Goal: Transaction & Acquisition: Purchase product/service

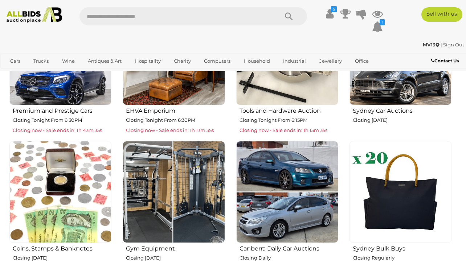
scroll to position [460, 0]
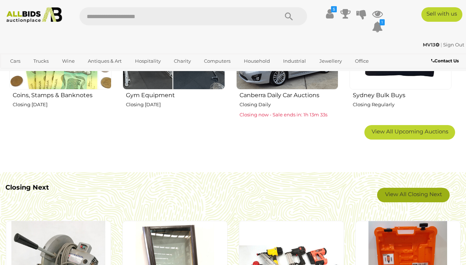
click at [421, 191] on link "View All Closing Next" at bounding box center [413, 195] width 73 height 15
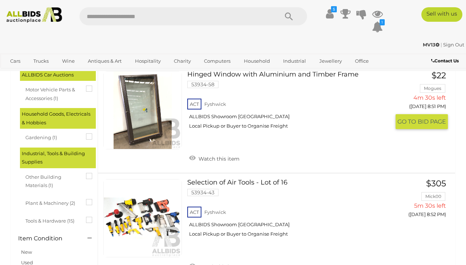
scroll to position [115, 0]
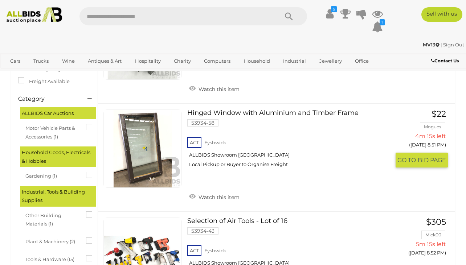
click at [140, 149] on link at bounding box center [142, 149] width 78 height 78
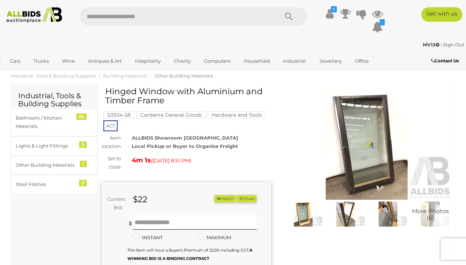
click at [346, 211] on img at bounding box center [345, 214] width 39 height 25
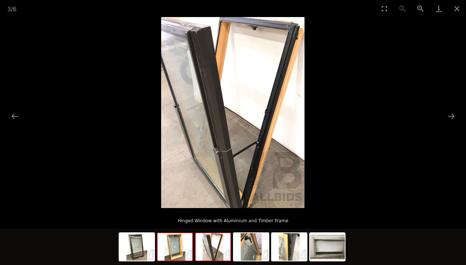
click at [178, 245] on img at bounding box center [174, 247] width 35 height 28
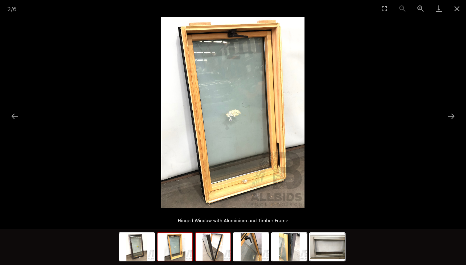
click at [213, 250] on img at bounding box center [213, 247] width 35 height 28
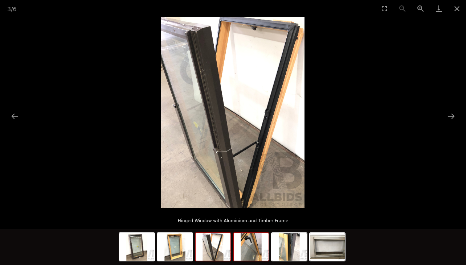
click at [251, 247] on img at bounding box center [251, 247] width 35 height 28
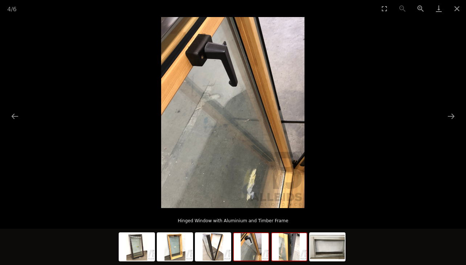
click at [292, 252] on img at bounding box center [289, 247] width 35 height 28
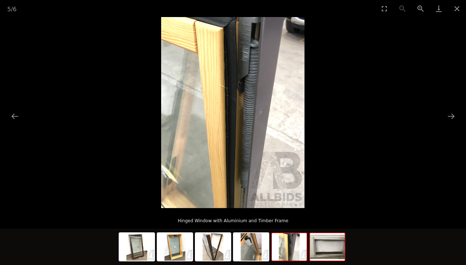
click at [314, 252] on img at bounding box center [327, 247] width 35 height 28
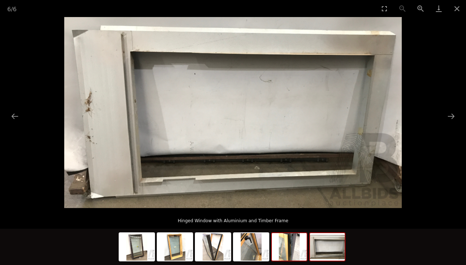
click at [291, 252] on img at bounding box center [289, 247] width 35 height 28
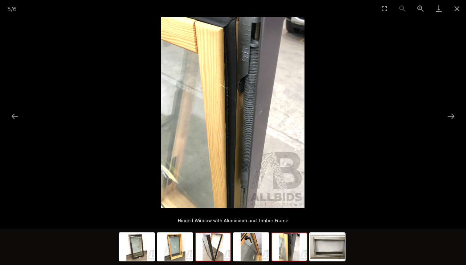
click at [219, 256] on img at bounding box center [213, 247] width 35 height 28
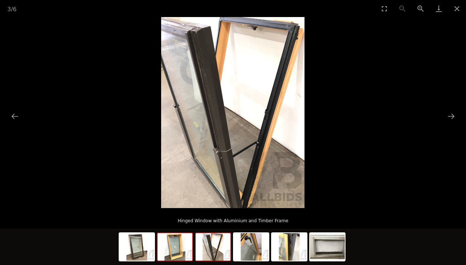
click at [182, 251] on img at bounding box center [174, 247] width 35 height 28
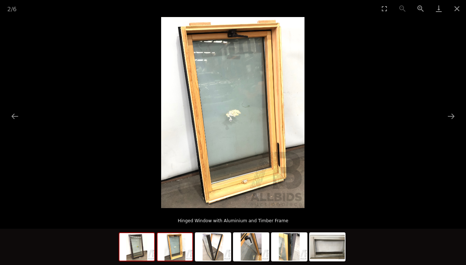
click at [141, 249] on img at bounding box center [136, 247] width 35 height 28
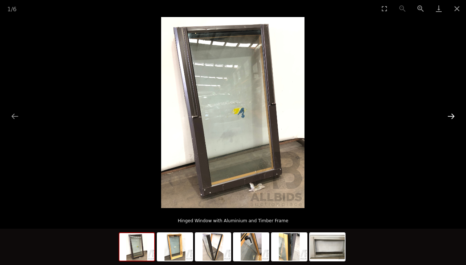
click at [449, 114] on button "Next slide" at bounding box center [450, 116] width 15 height 14
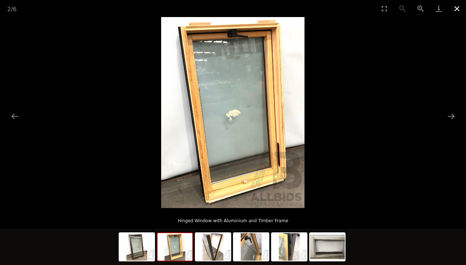
click at [457, 7] on button "Close gallery" at bounding box center [457, 8] width 18 height 17
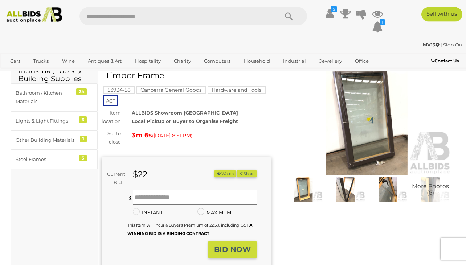
scroll to position [38, 0]
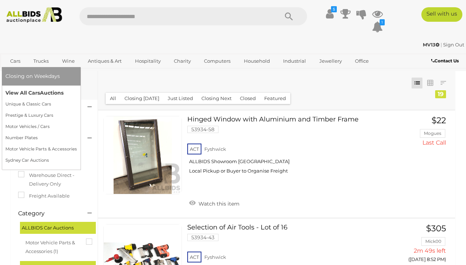
click at [28, 90] on link "View All Cars Auctions" at bounding box center [40, 92] width 71 height 11
